Goal: Information Seeking & Learning: Learn about a topic

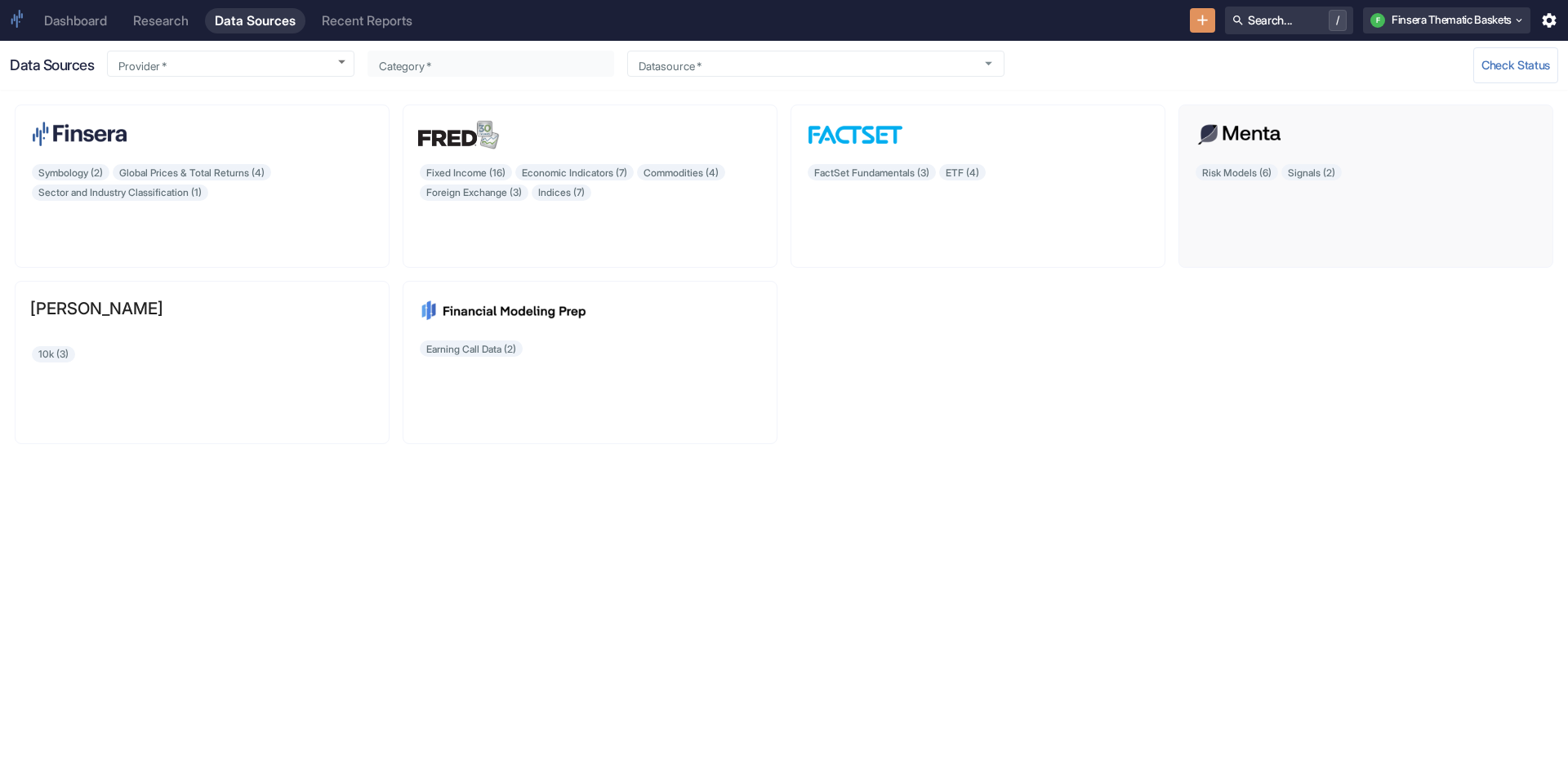
click at [1310, 170] on div "Risk Models (6) Signals (2)" at bounding box center [1365, 208] width 343 height 90
type input "Menta Capital"
type input "Risk Models"
type input "mentafin_riskmodel_us_fs_v0_2c_exp"
